Goal: Navigation & Orientation: Find specific page/section

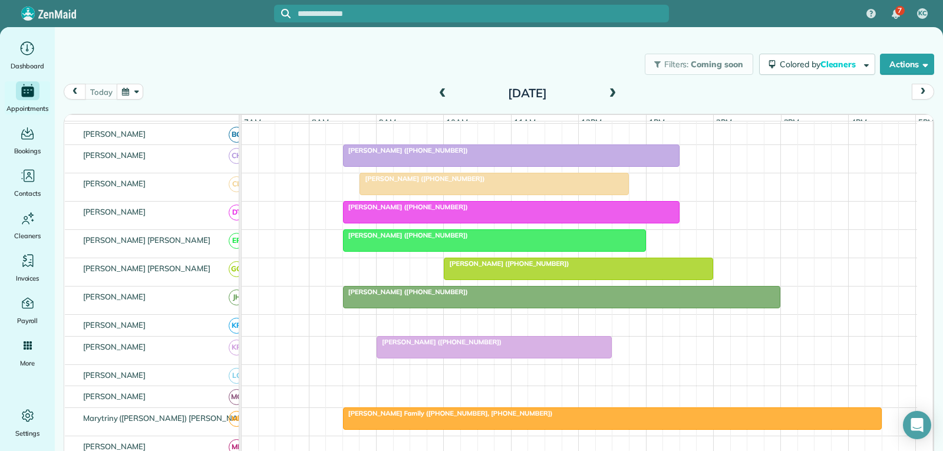
scroll to position [118, 0]
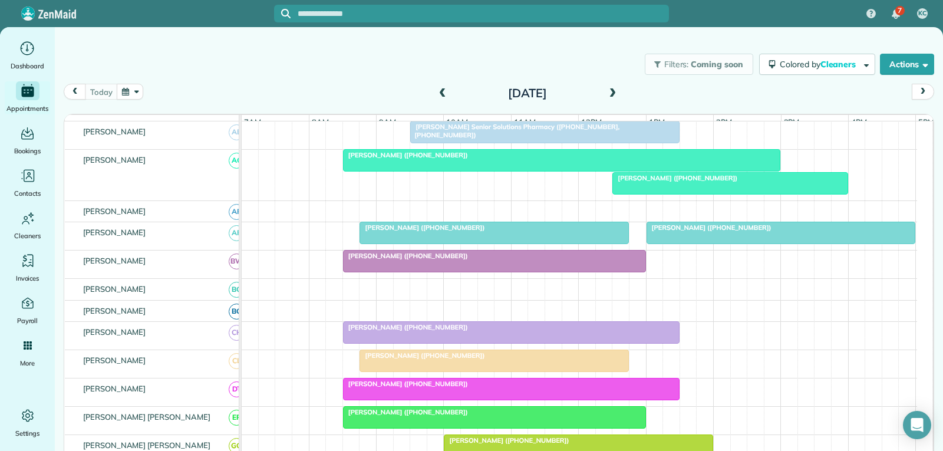
click at [507, 272] on div at bounding box center [495, 261] width 302 height 21
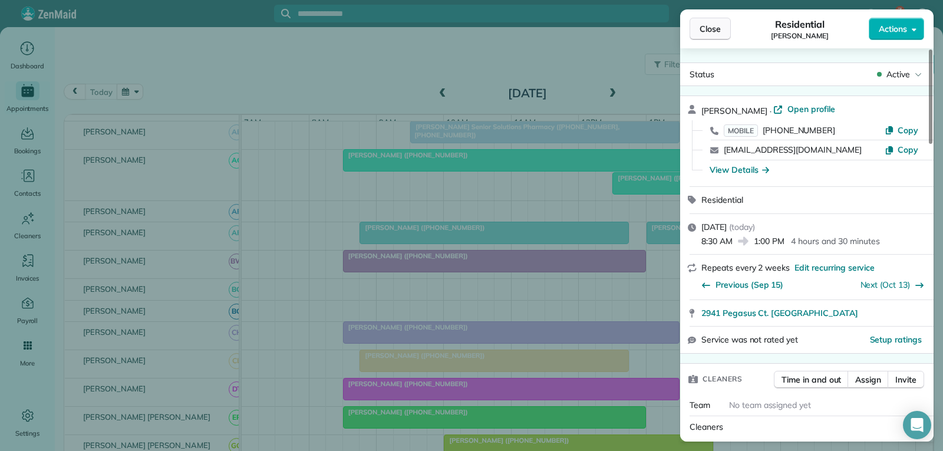
click at [709, 24] on span "Close" at bounding box center [710, 29] width 21 height 12
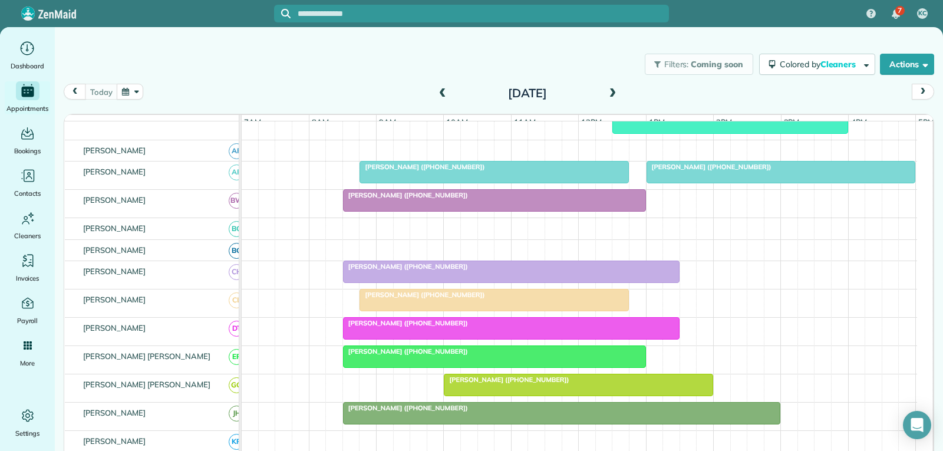
scroll to position [59, 0]
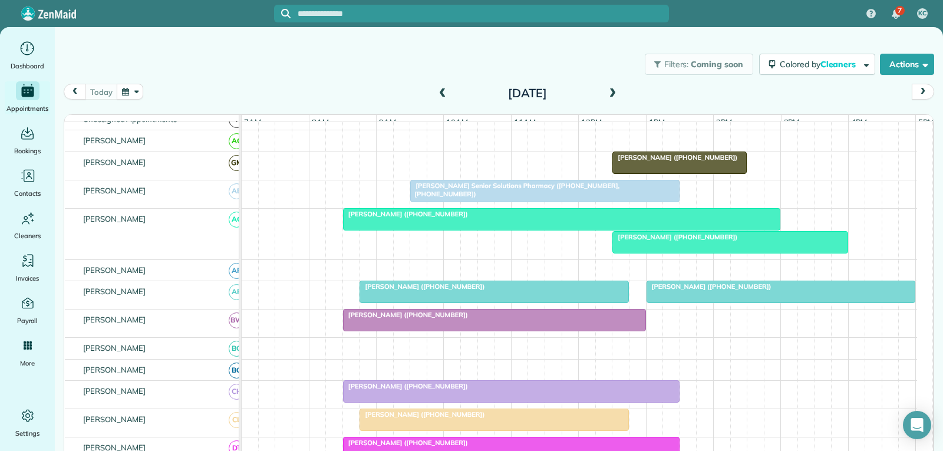
click at [522, 197] on span "[PERSON_NAME] Senior Solutions Pharmacy ([PHONE_NUMBER], [PHONE_NUMBER])" at bounding box center [515, 190] width 210 height 17
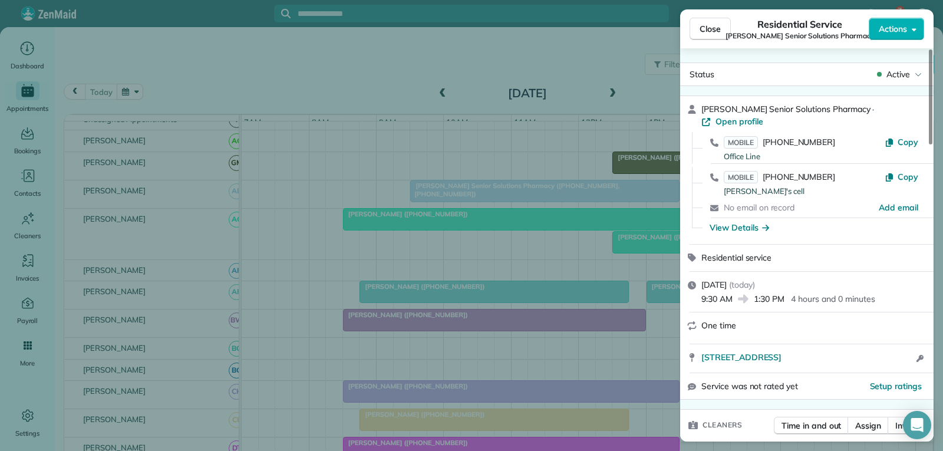
scroll to position [59, 0]
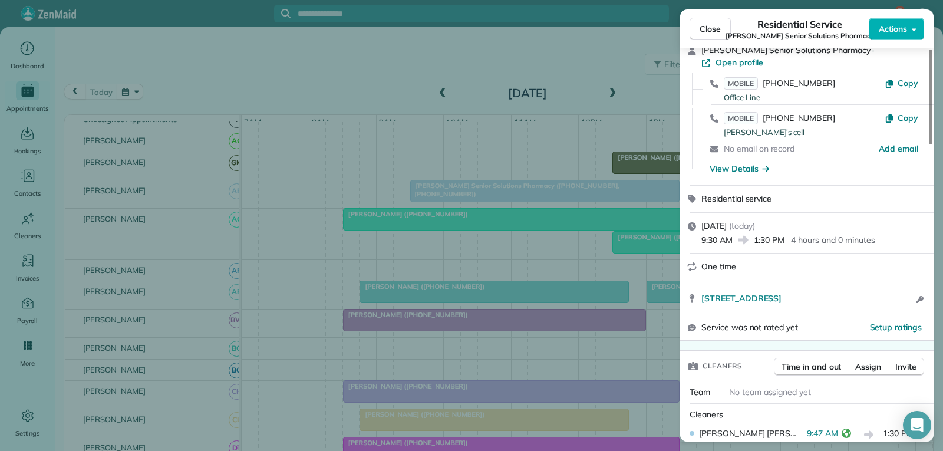
click at [710, 27] on span "Close" at bounding box center [710, 29] width 21 height 12
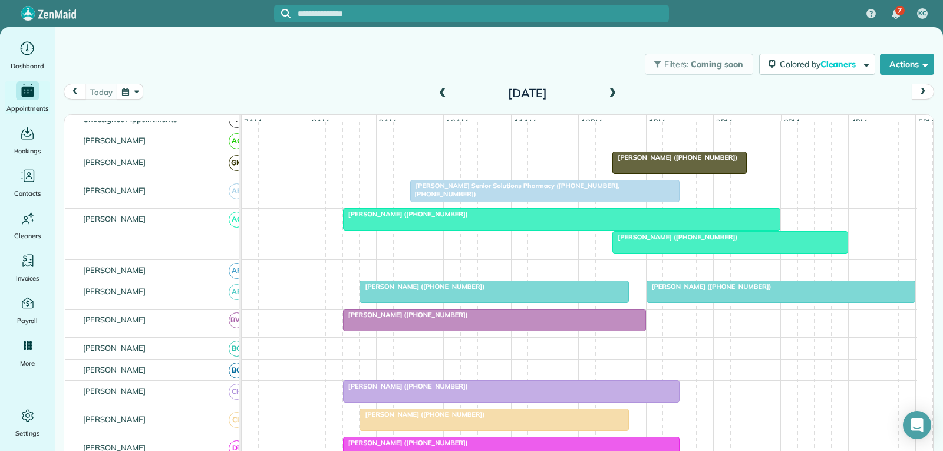
click at [540, 218] on div "[PERSON_NAME] ([PHONE_NUMBER])" at bounding box center [562, 214] width 430 height 8
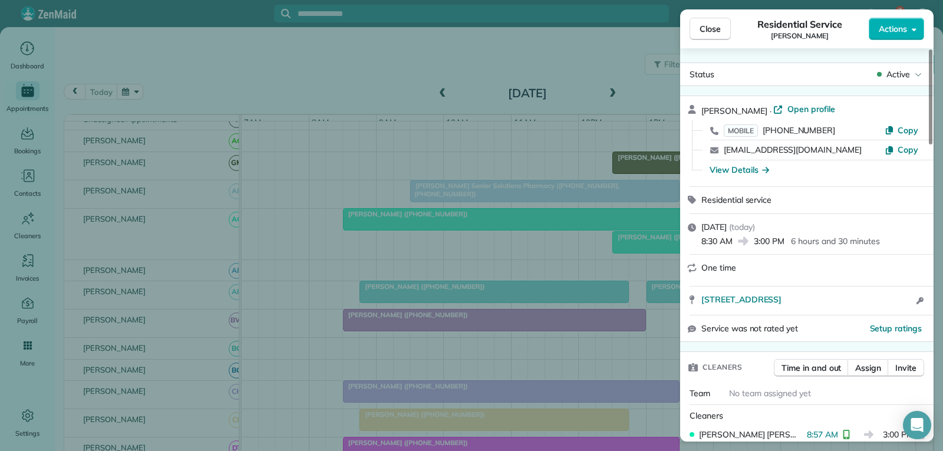
scroll to position [118, 0]
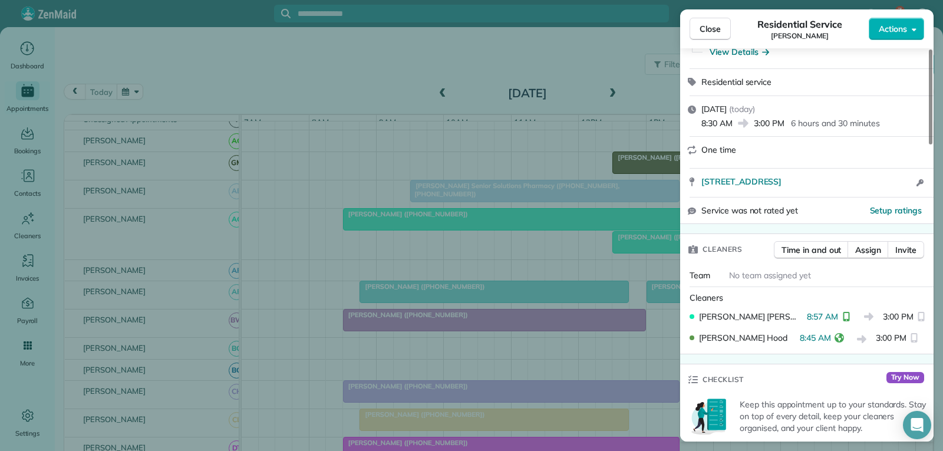
drag, startPoint x: 709, startPoint y: 21, endPoint x: 720, endPoint y: 55, distance: 36.0
click at [709, 21] on button "Close" at bounding box center [710, 29] width 41 height 22
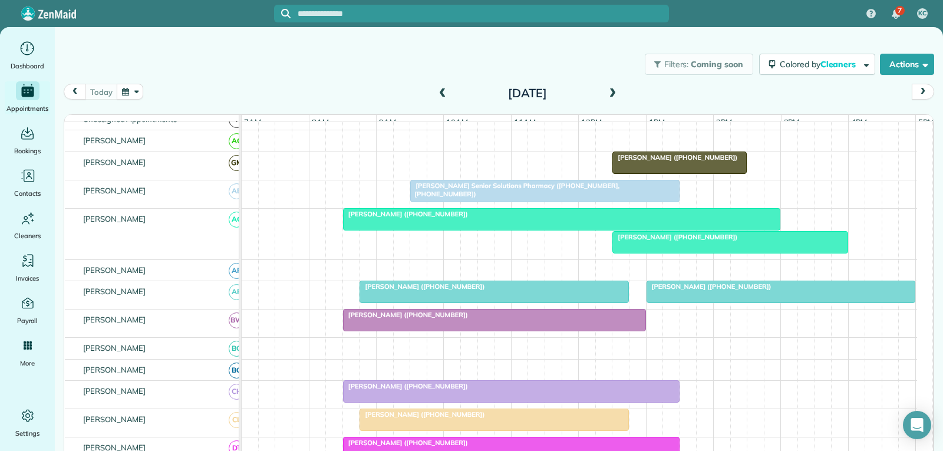
click at [547, 291] on div "[PERSON_NAME] ([PHONE_NUMBER])" at bounding box center [494, 286] width 262 height 8
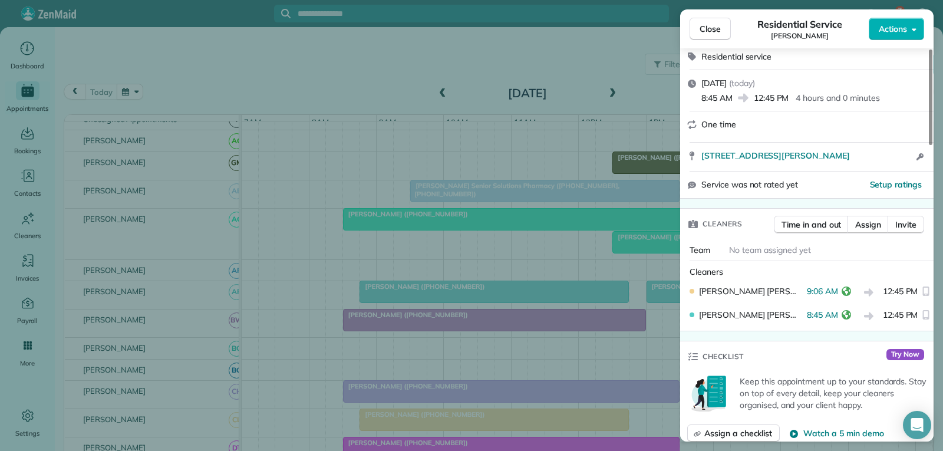
scroll to position [177, 0]
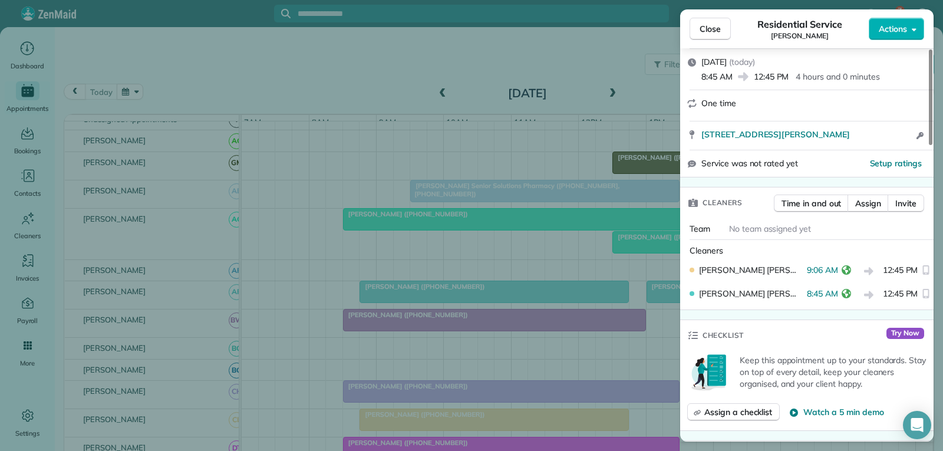
drag, startPoint x: 719, startPoint y: 21, endPoint x: 709, endPoint y: 38, distance: 19.8
click at [719, 21] on button "Close" at bounding box center [710, 29] width 41 height 22
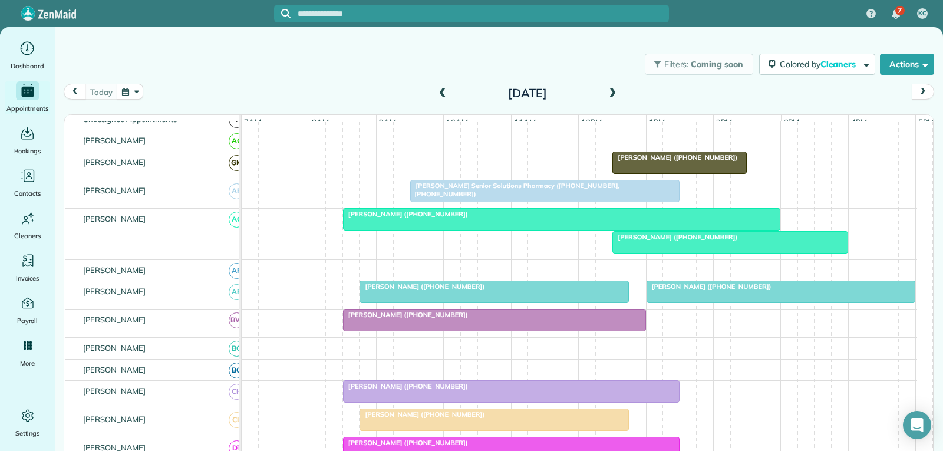
scroll to position [118, 0]
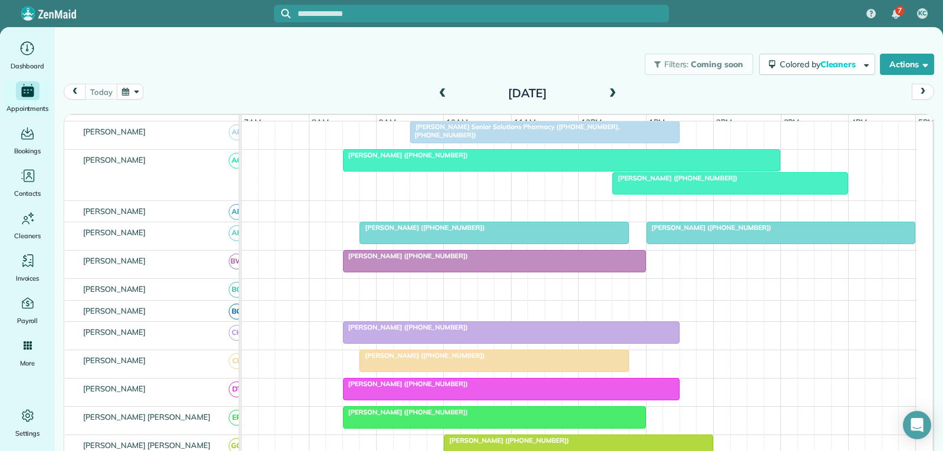
click at [499, 260] on div "[PERSON_NAME] ([PHONE_NUMBER])" at bounding box center [495, 256] width 296 height 8
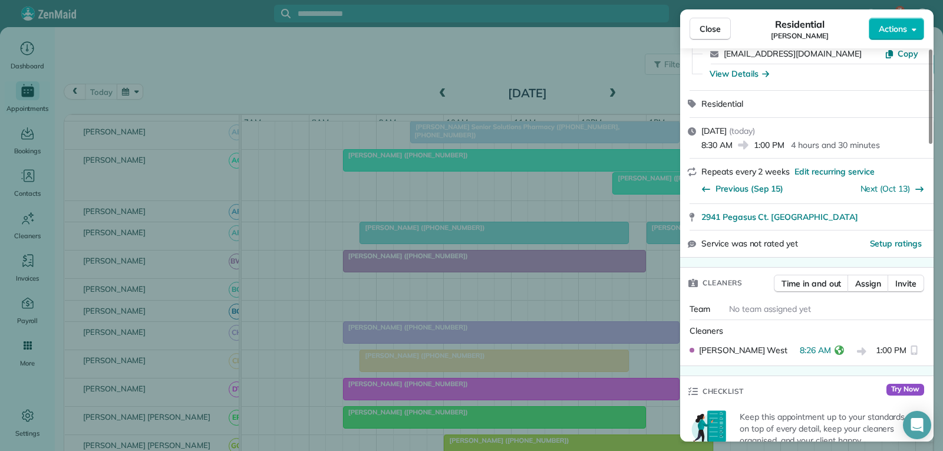
scroll to position [118, 0]
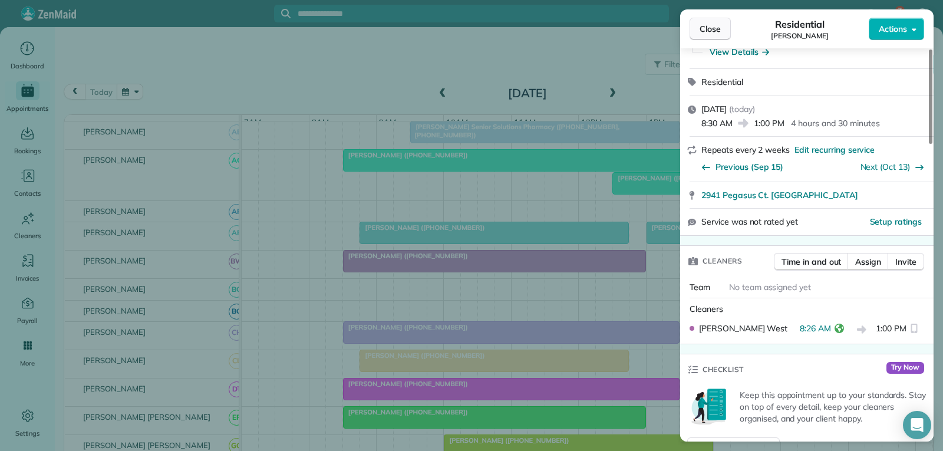
click at [703, 34] on span "Close" at bounding box center [710, 29] width 21 height 12
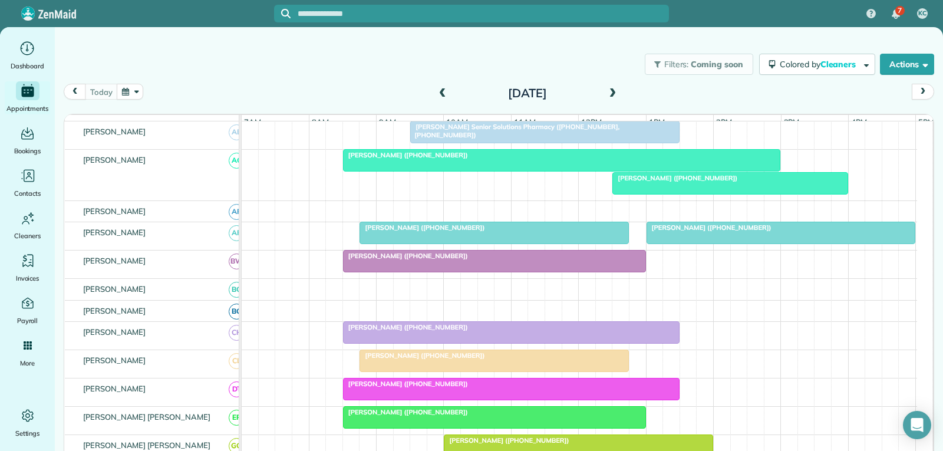
click at [468, 331] on div "[PERSON_NAME] ([PHONE_NUMBER])" at bounding box center [512, 327] width 330 height 8
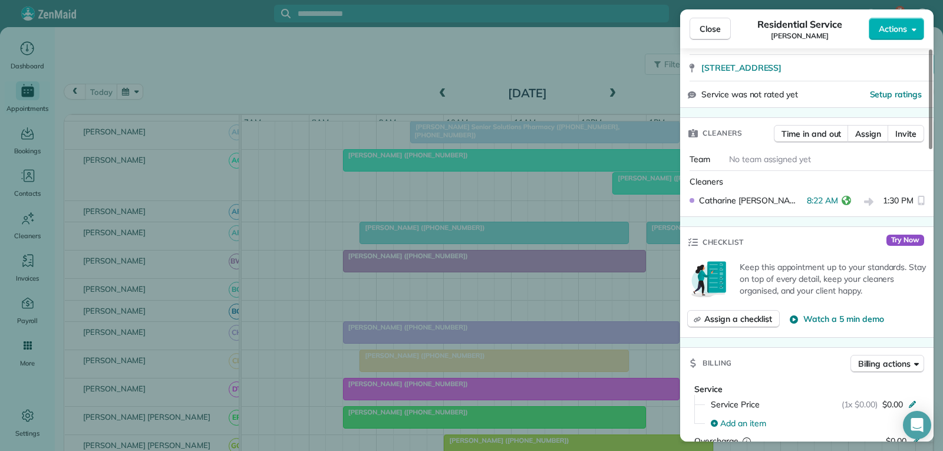
scroll to position [236, 0]
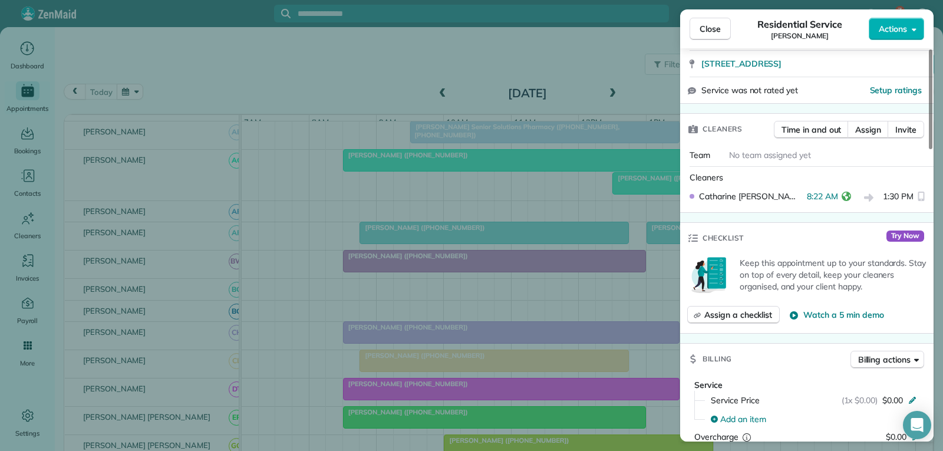
drag, startPoint x: 716, startPoint y: 24, endPoint x: 666, endPoint y: 116, distance: 104.2
click at [715, 24] on span "Close" at bounding box center [710, 29] width 21 height 12
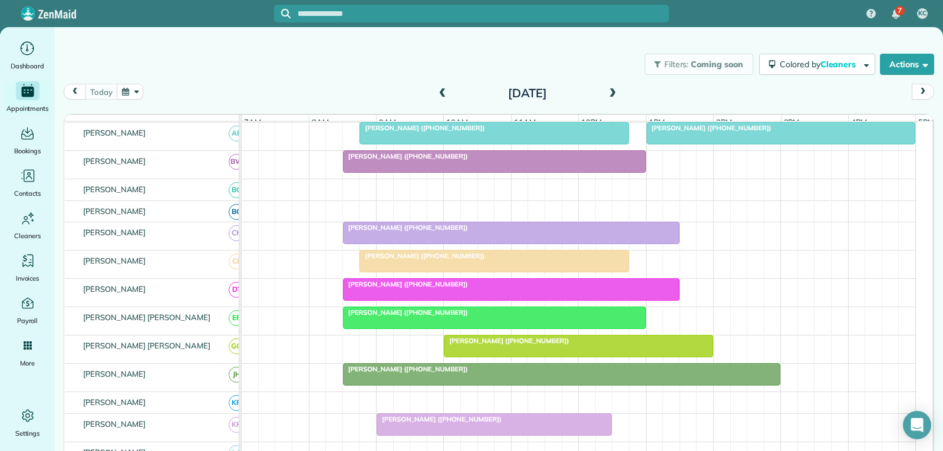
scroll to position [295, 0]
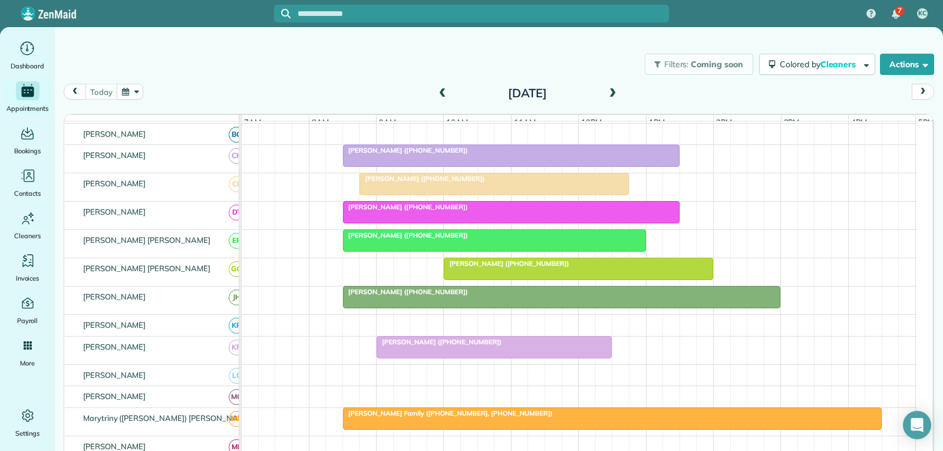
click at [503, 211] on div "[PERSON_NAME] ([PHONE_NUMBER])" at bounding box center [512, 207] width 330 height 8
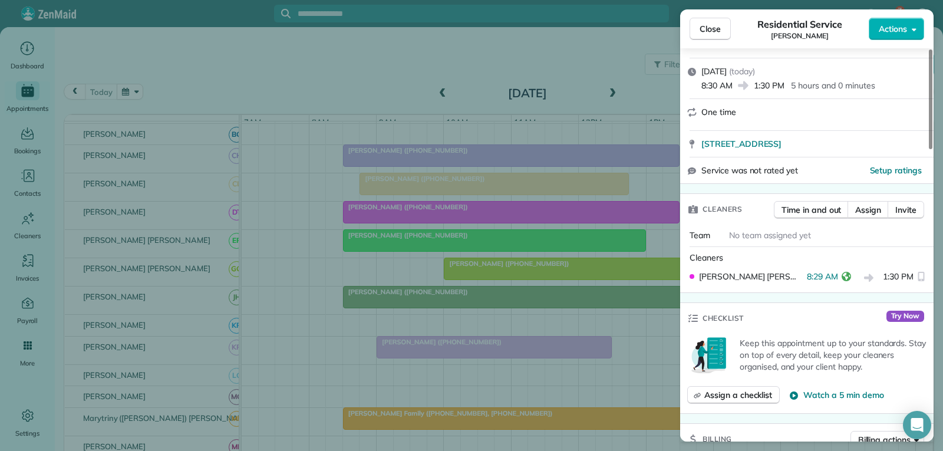
scroll to position [236, 0]
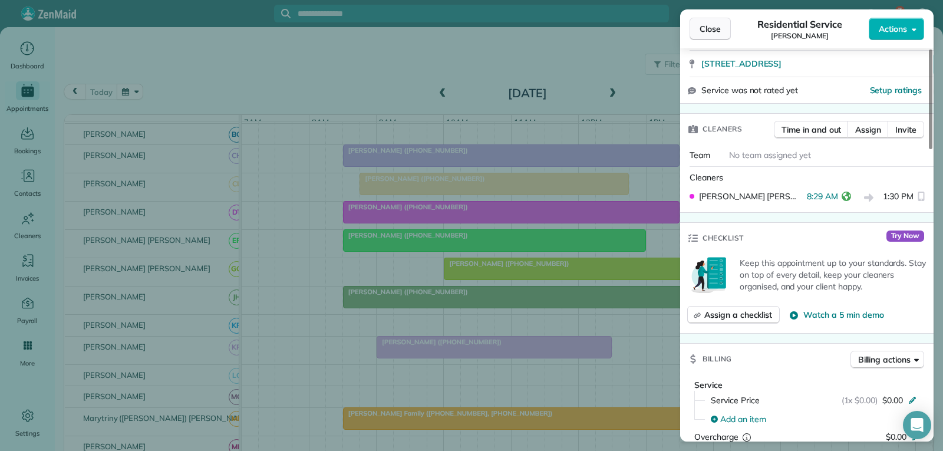
click at [703, 33] on span "Close" at bounding box center [710, 29] width 21 height 12
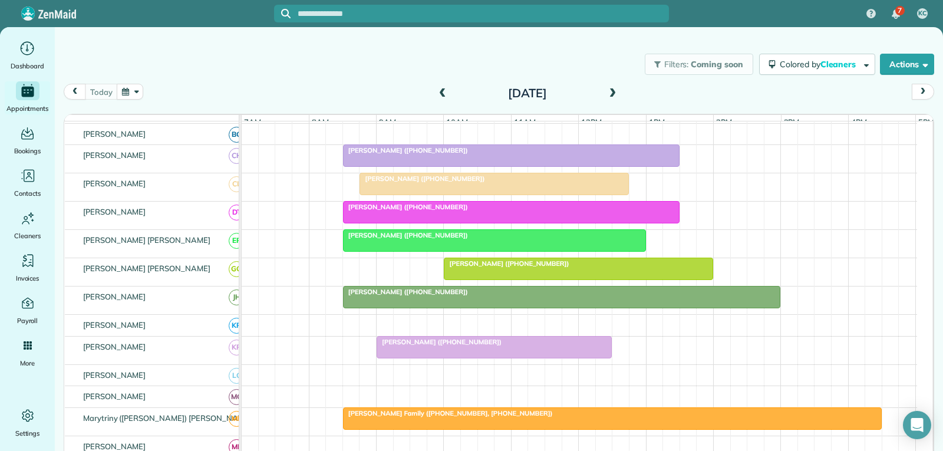
scroll to position [354, 0]
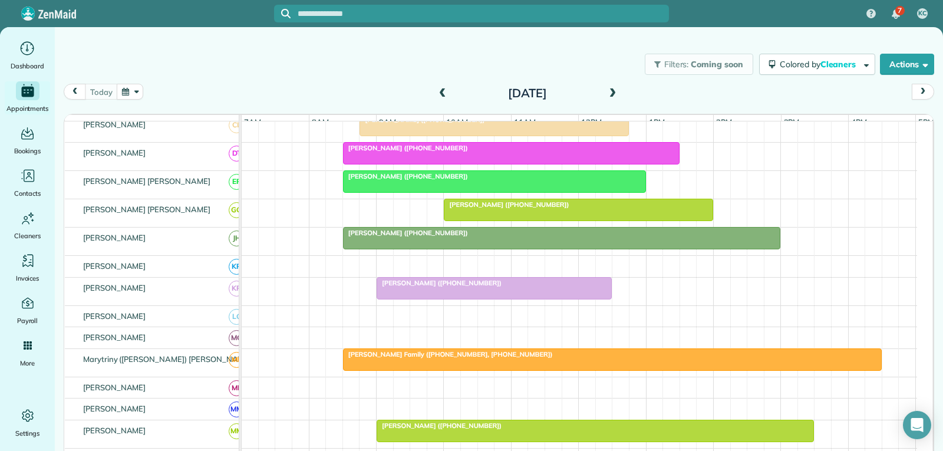
click at [516, 180] on div "[PERSON_NAME] ([PHONE_NUMBER])" at bounding box center [495, 176] width 296 height 8
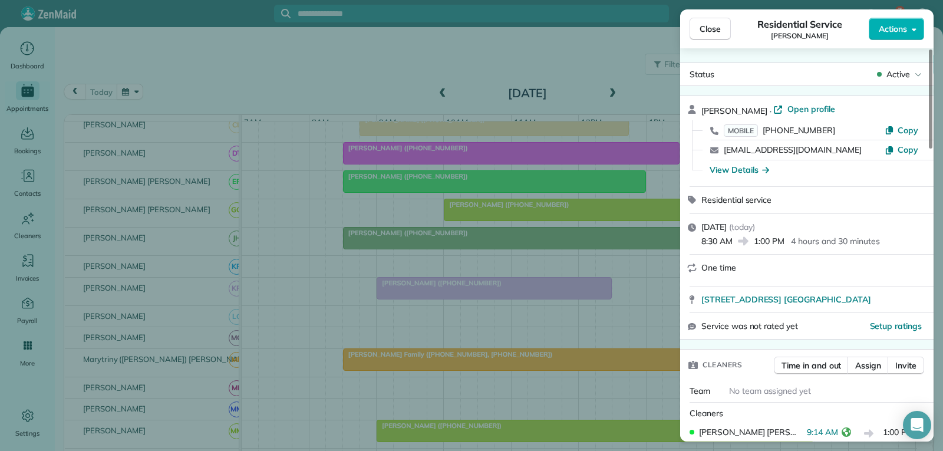
scroll to position [118, 0]
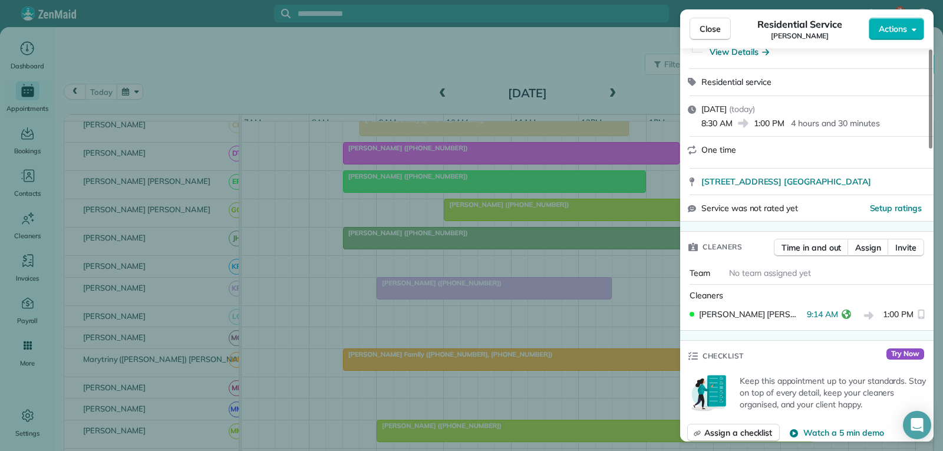
drag, startPoint x: 723, startPoint y: 30, endPoint x: 717, endPoint y: 39, distance: 10.6
click at [723, 30] on button "Close" at bounding box center [710, 29] width 41 height 22
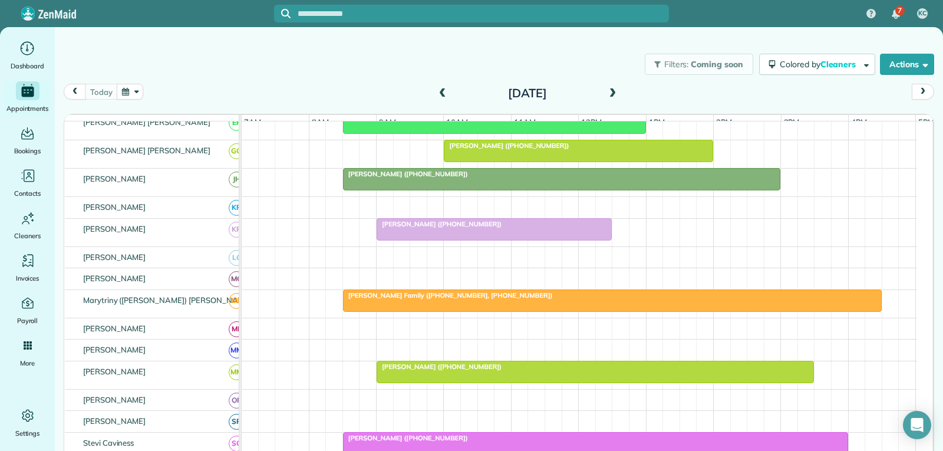
scroll to position [354, 0]
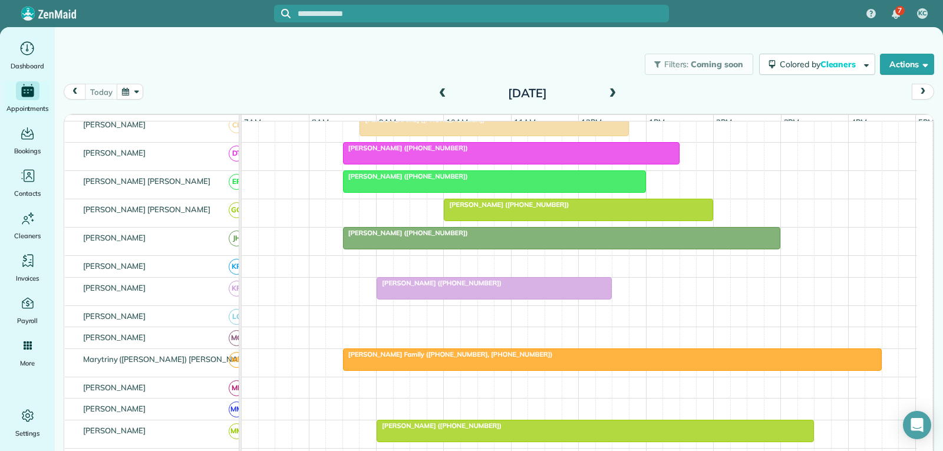
click at [573, 220] on div at bounding box center [578, 209] width 268 height 21
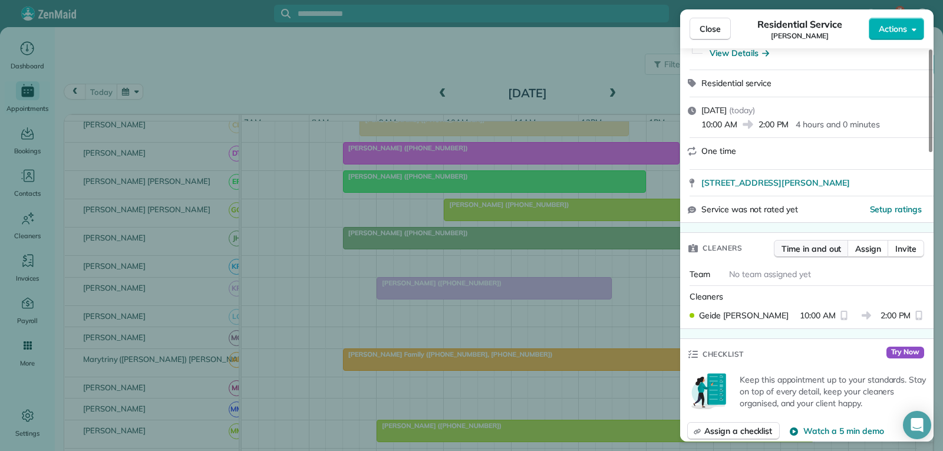
scroll to position [118, 0]
click at [722, 34] on button "Close" at bounding box center [710, 29] width 41 height 22
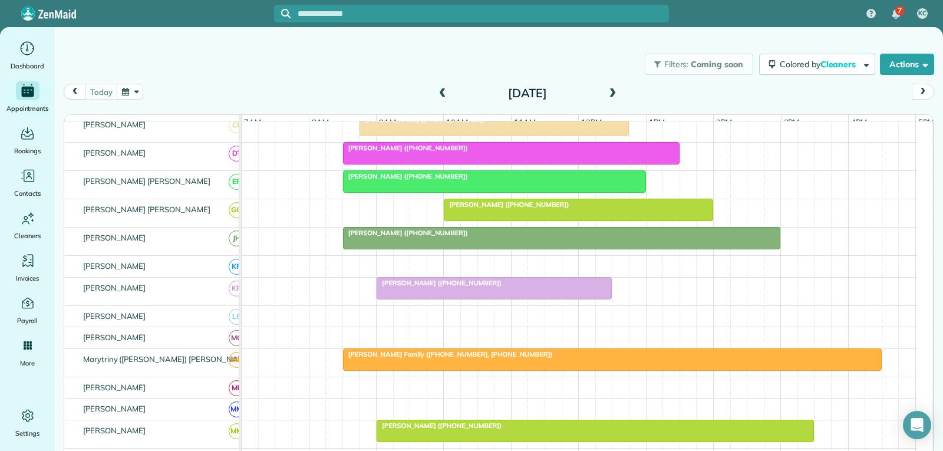
click at [505, 298] on div at bounding box center [494, 288] width 234 height 21
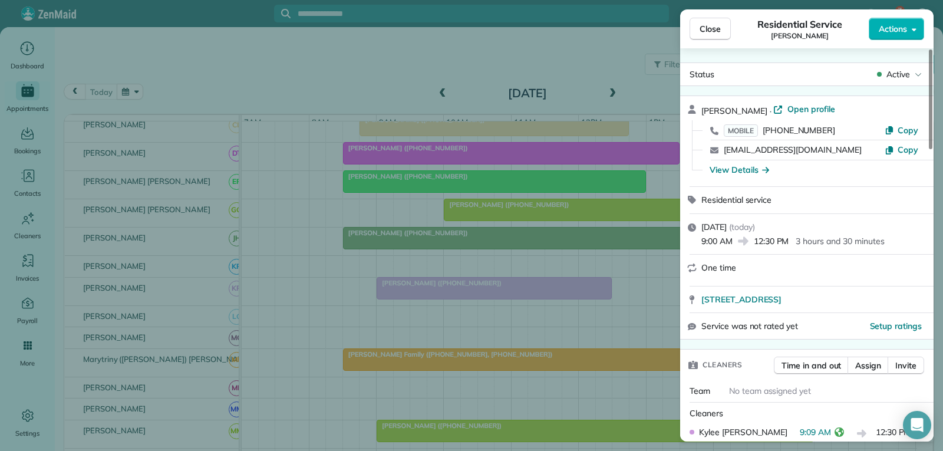
scroll to position [59, 0]
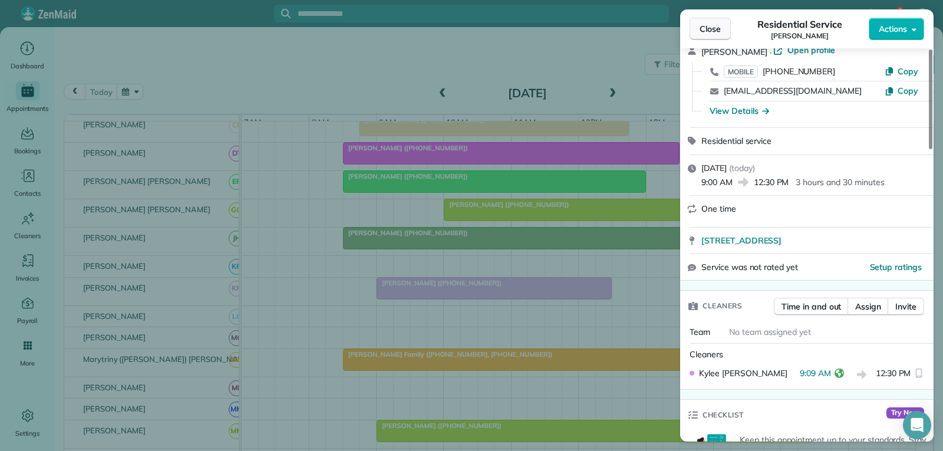
click at [707, 32] on span "Close" at bounding box center [710, 29] width 21 height 12
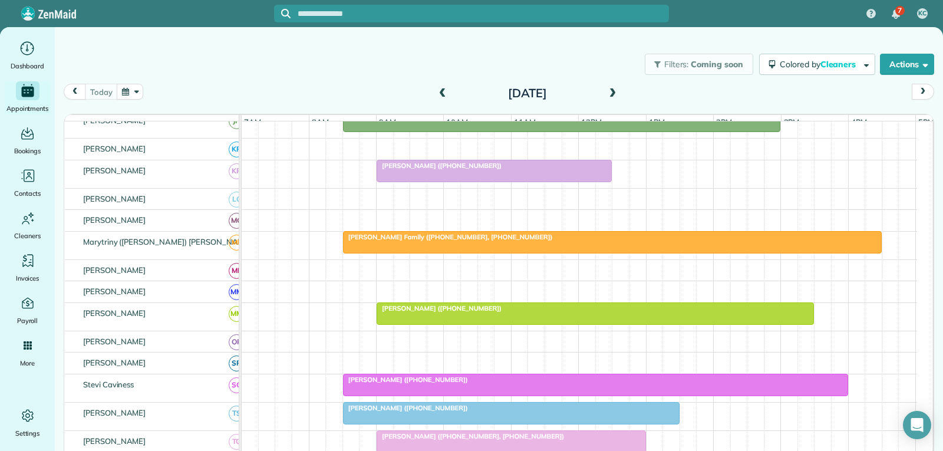
scroll to position [472, 0]
click at [499, 249] on div at bounding box center [613, 241] width 538 height 21
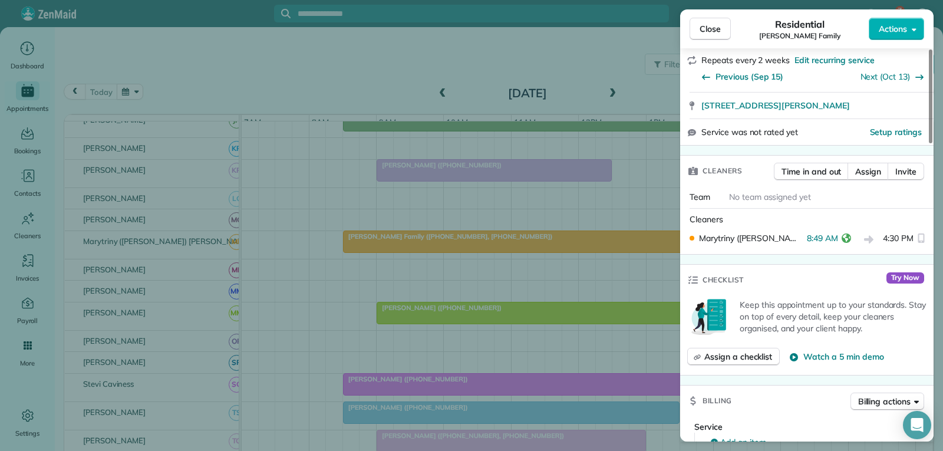
scroll to position [236, 0]
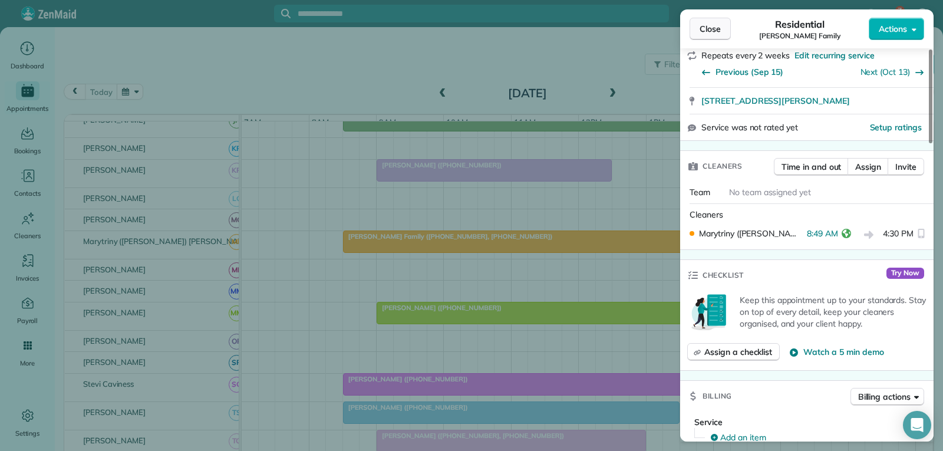
click at [706, 26] on span "Close" at bounding box center [710, 29] width 21 height 12
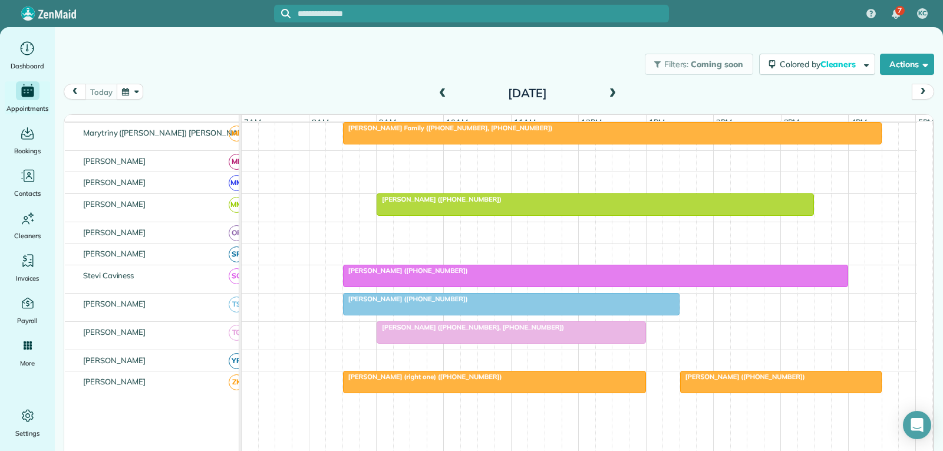
scroll to position [590, 0]
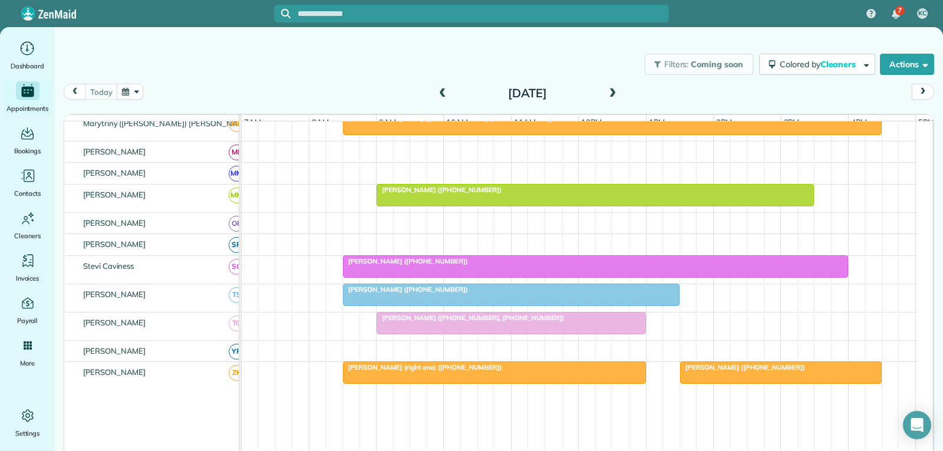
click at [502, 276] on div at bounding box center [596, 266] width 504 height 21
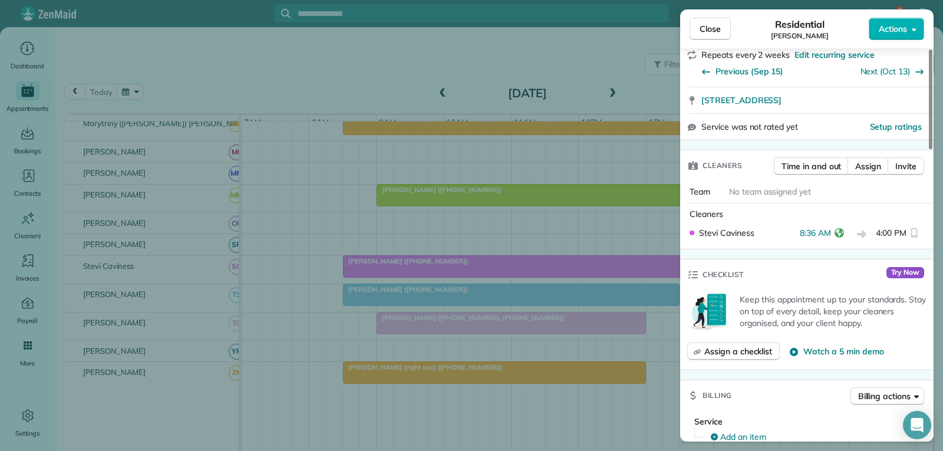
scroll to position [236, 0]
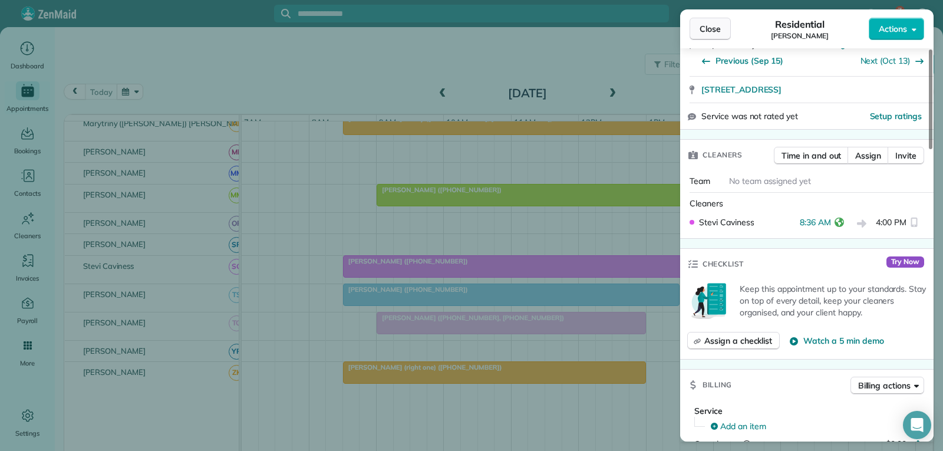
click at [717, 27] on span "Close" at bounding box center [710, 29] width 21 height 12
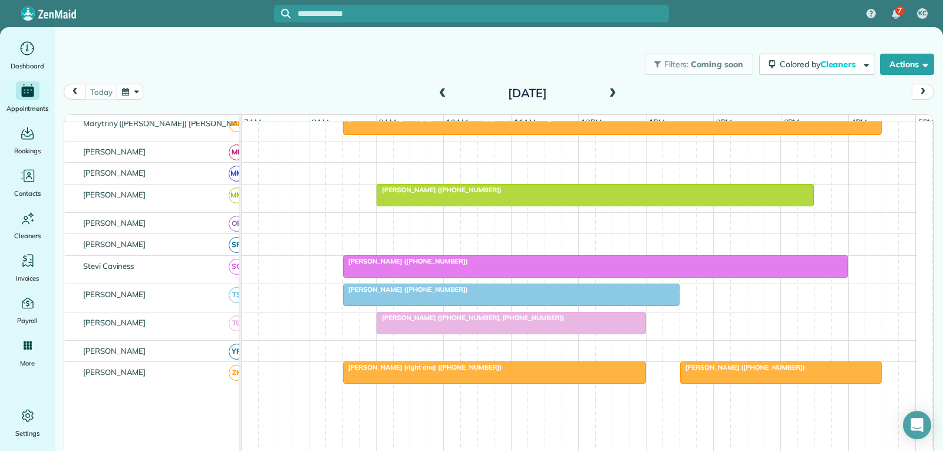
click at [479, 294] on div "[PERSON_NAME] ([PHONE_NUMBER])" at bounding box center [512, 289] width 330 height 8
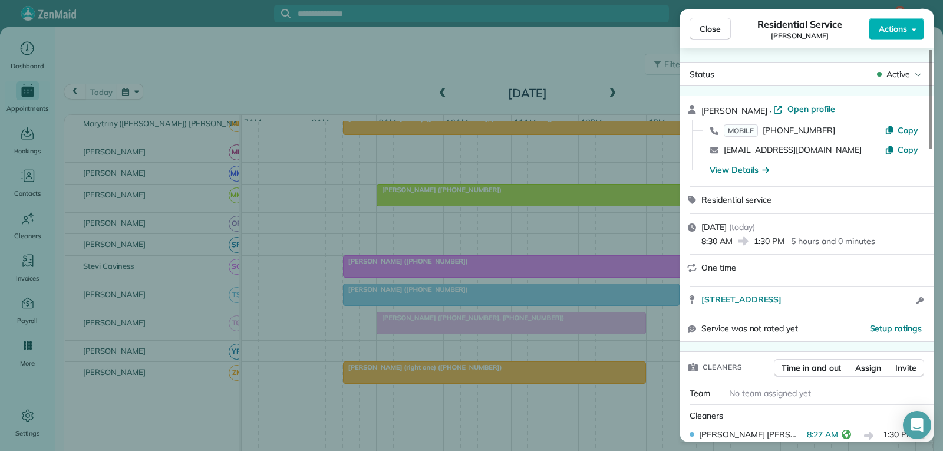
scroll to position [118, 0]
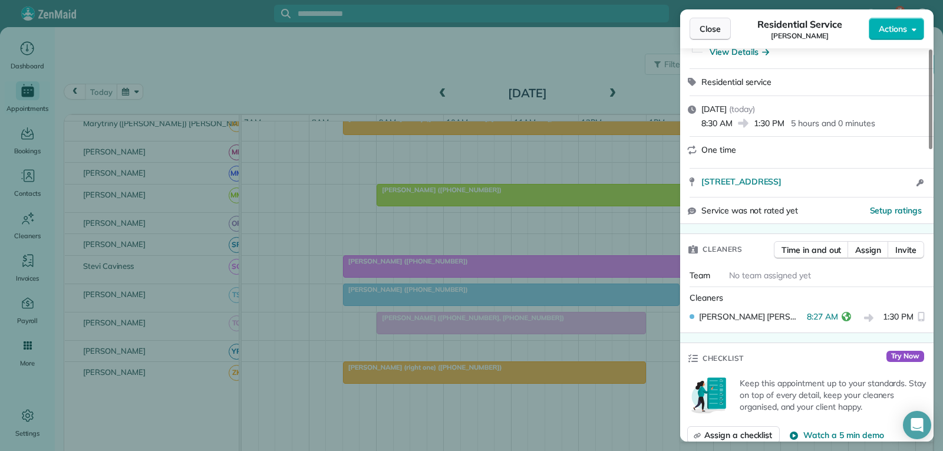
drag, startPoint x: 713, startPoint y: 30, endPoint x: 571, endPoint y: 209, distance: 228.3
click at [712, 30] on span "Close" at bounding box center [710, 29] width 21 height 12
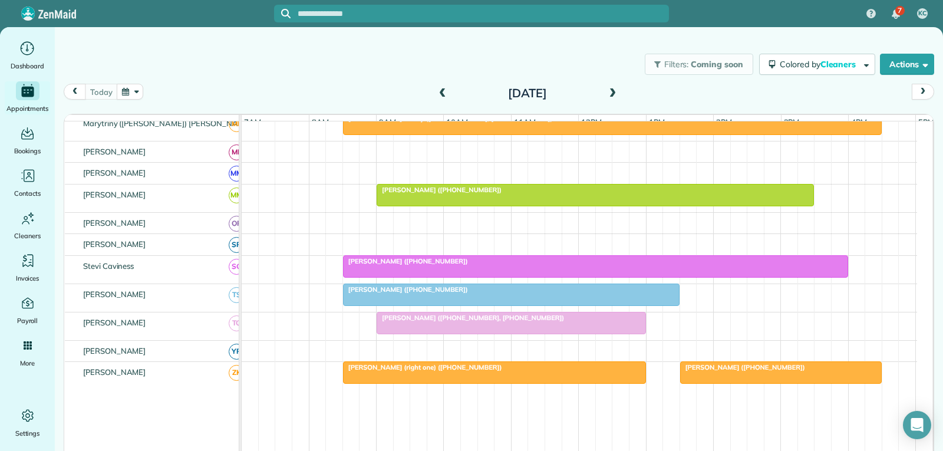
click at [521, 322] on div "[PERSON_NAME] ([PHONE_NUMBER], [PHONE_NUMBER])" at bounding box center [511, 318] width 262 height 8
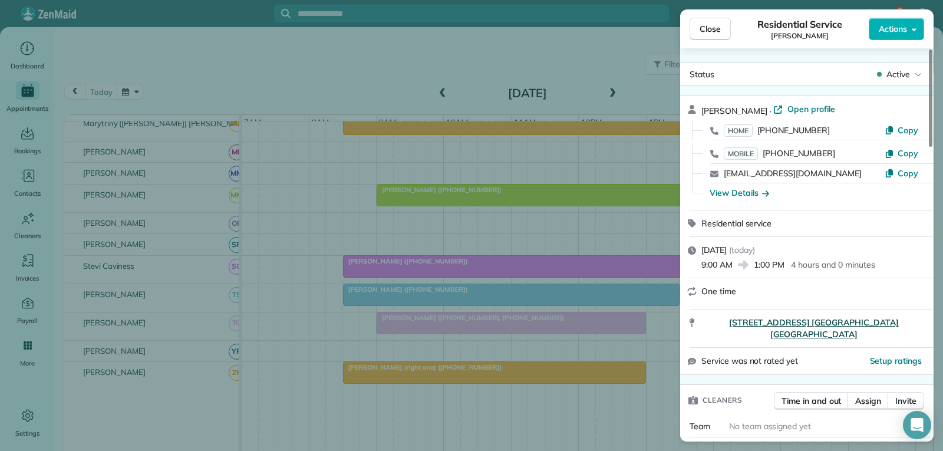
scroll to position [118, 0]
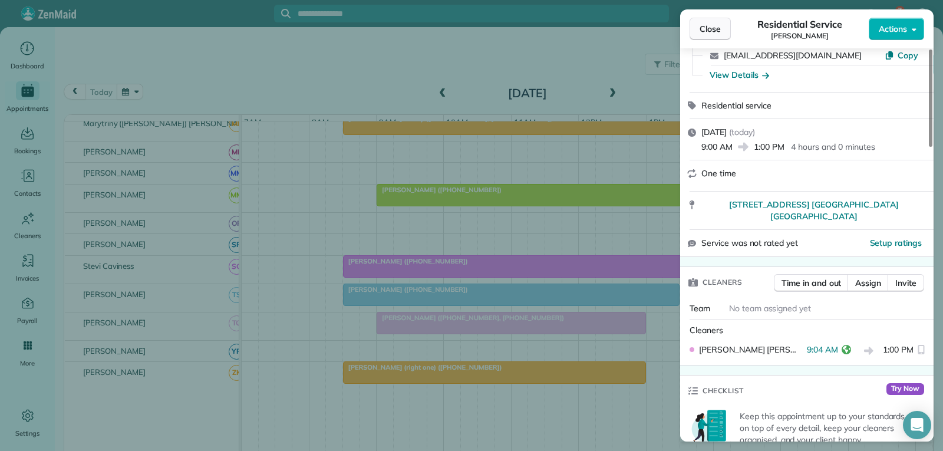
click at [713, 30] on span "Close" at bounding box center [710, 29] width 21 height 12
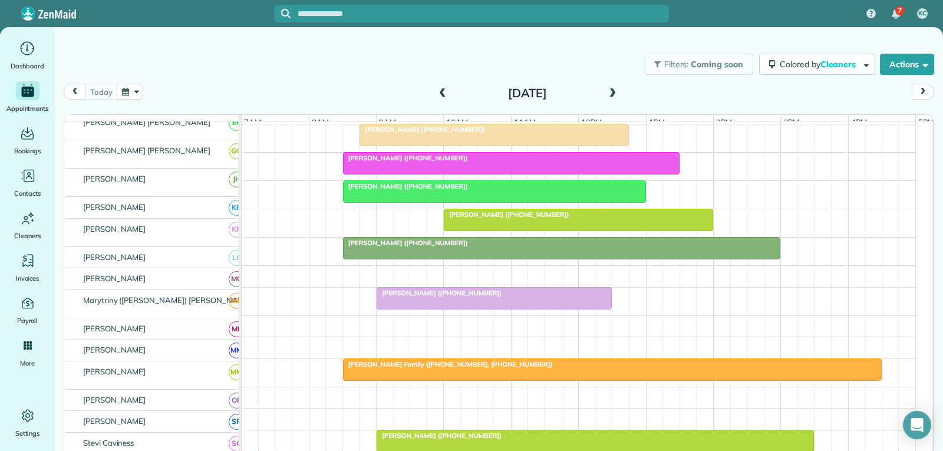
scroll to position [295, 0]
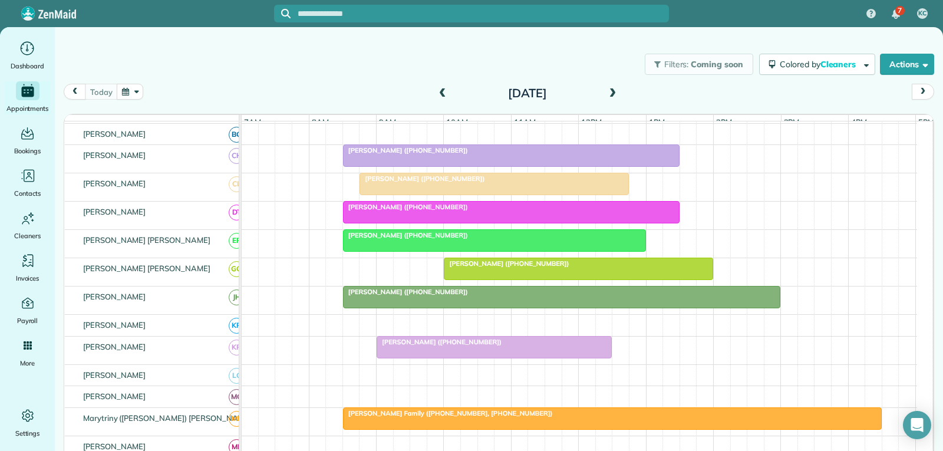
click at [492, 279] on div at bounding box center [578, 268] width 268 height 21
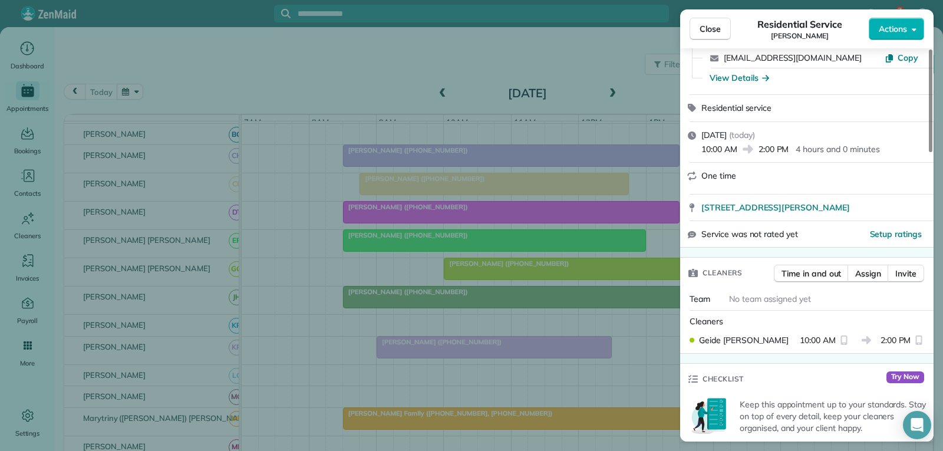
scroll to position [118, 0]
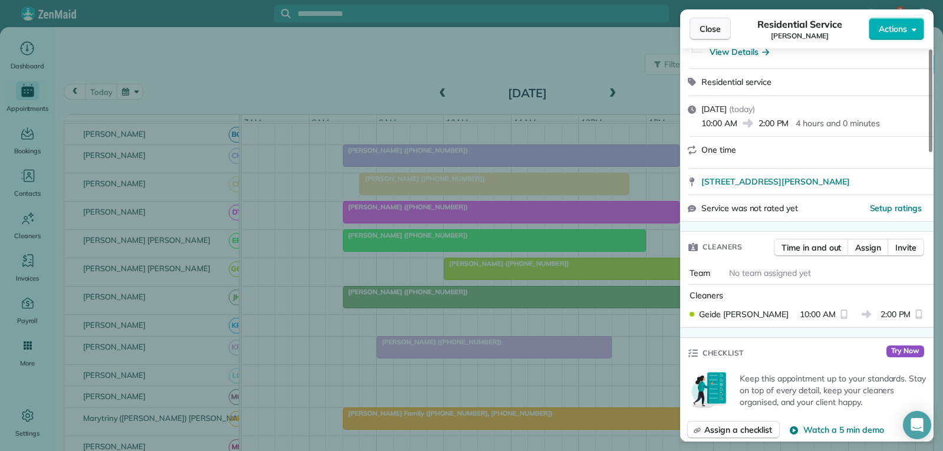
click at [729, 28] on button "Close" at bounding box center [710, 29] width 41 height 22
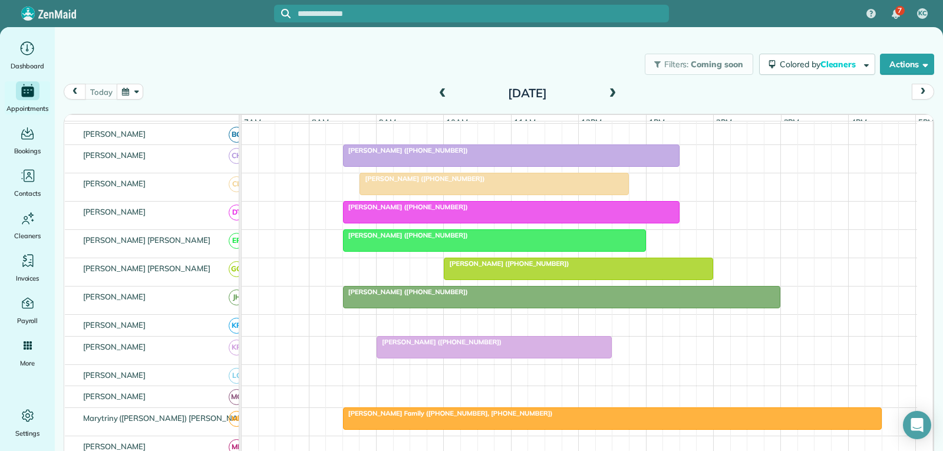
click at [494, 279] on div at bounding box center [578, 268] width 268 height 21
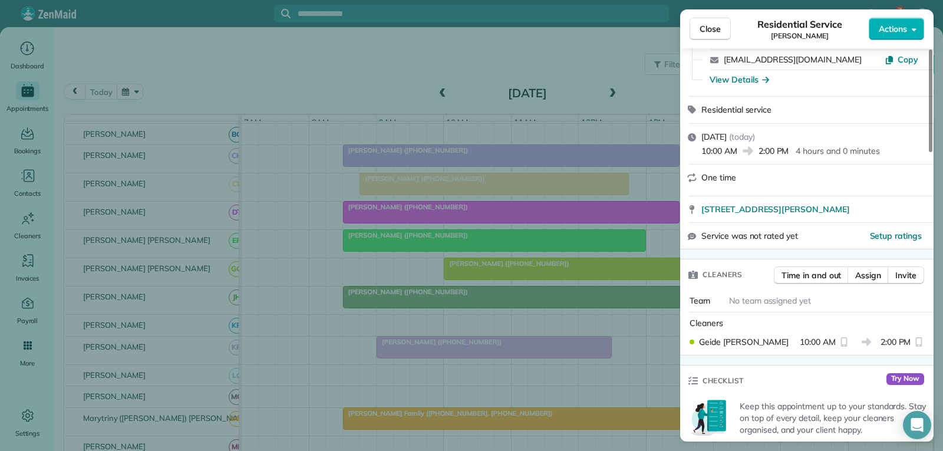
scroll to position [118, 0]
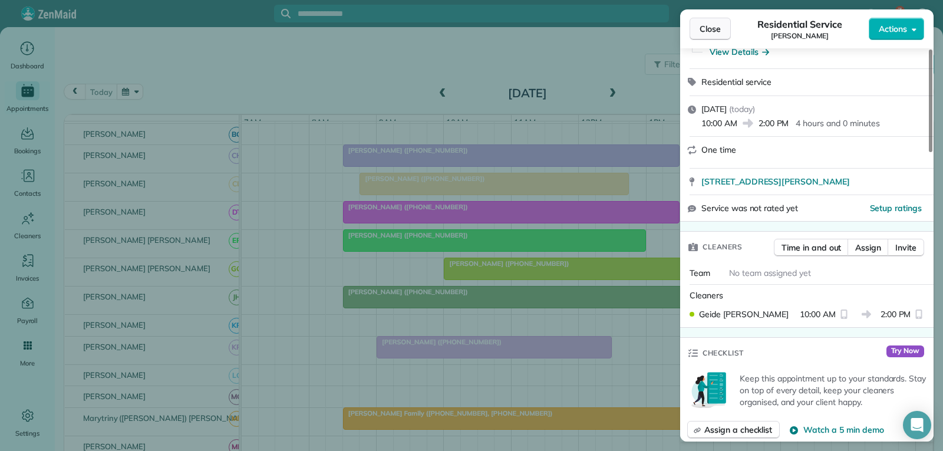
click at [719, 27] on span "Close" at bounding box center [710, 29] width 21 height 12
